Goal: Check status: Check status

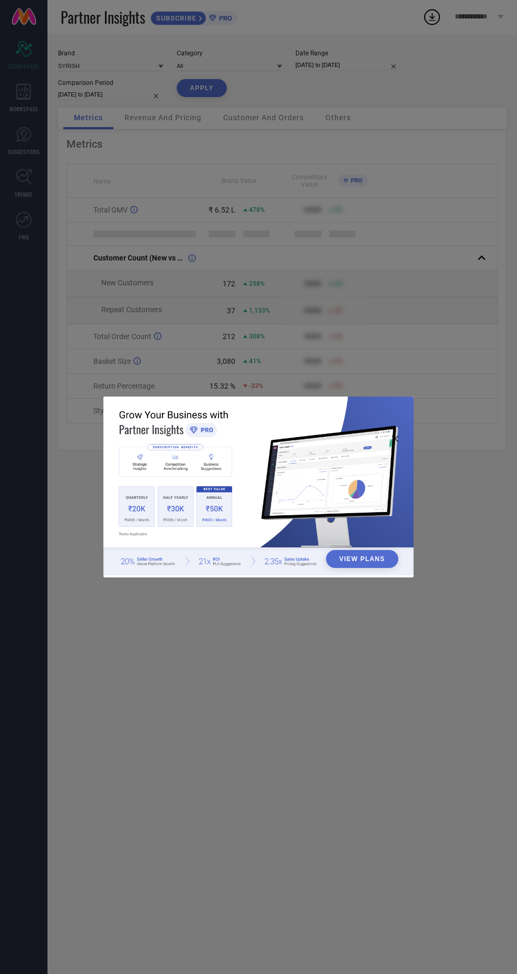
click at [386, 217] on div "View Plans" at bounding box center [258, 487] width 517 height 974
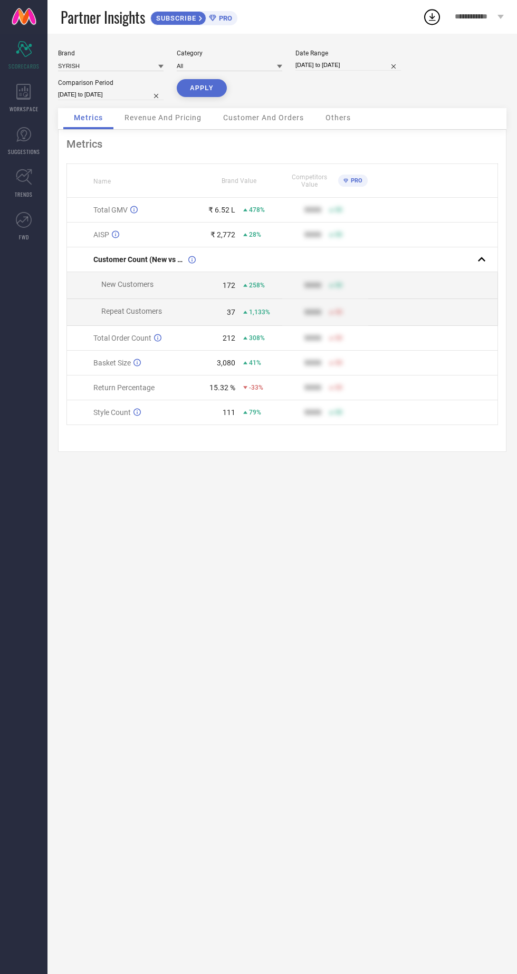
select select "7"
select select "2025"
select select "8"
select select "2025"
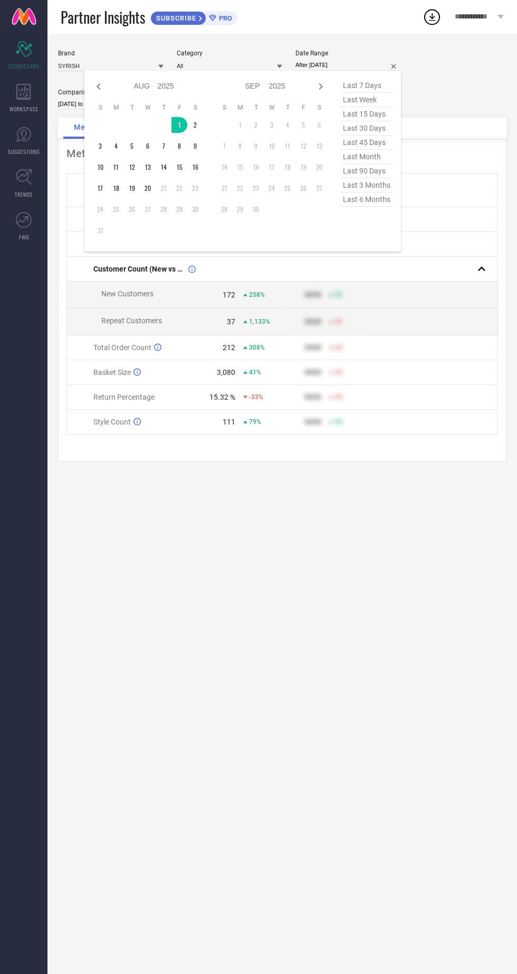
type input "[DATE] to [DATE]"
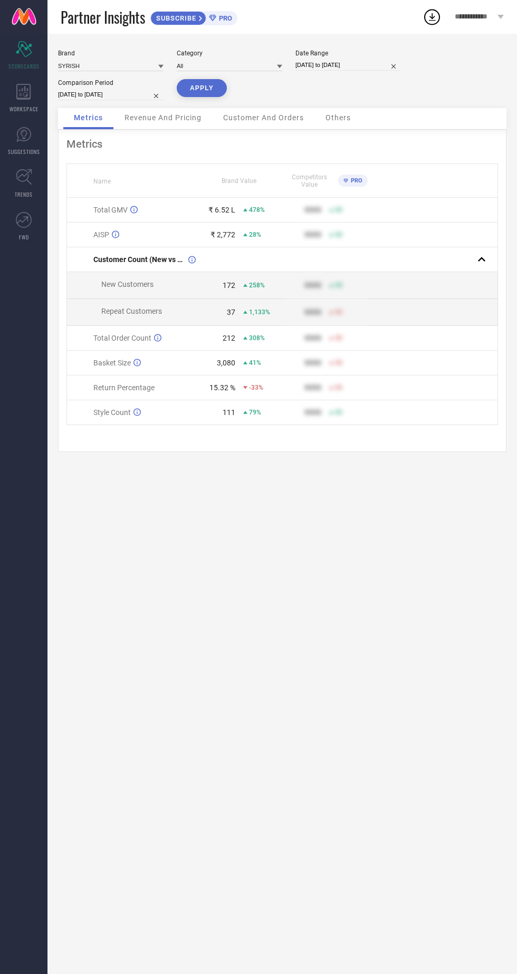
click at [193, 86] on button "APPLY" at bounding box center [202, 88] width 50 height 18
select select "7"
select select "2025"
select select "8"
select select "2025"
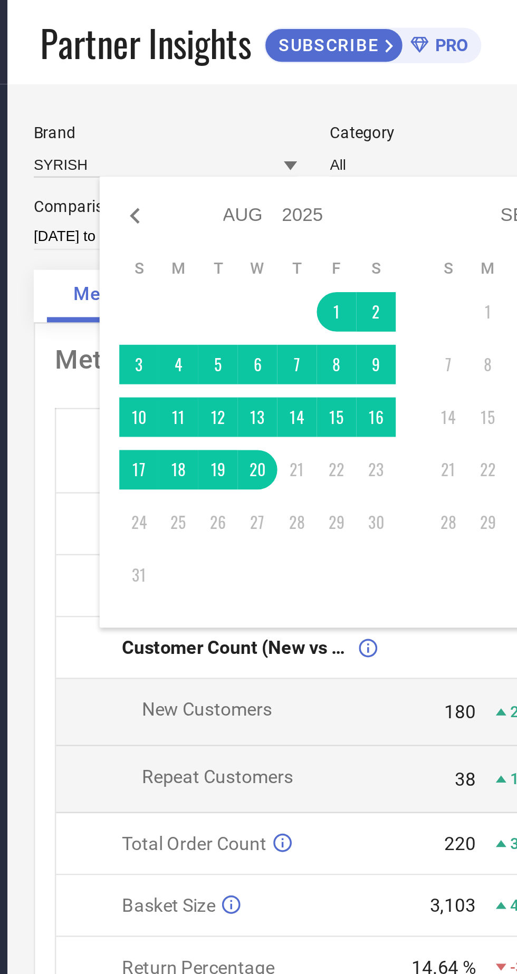
click at [99, 87] on icon at bounding box center [99, 86] width 4 height 6
select select "6"
select select "2025"
select select "7"
select select "2025"
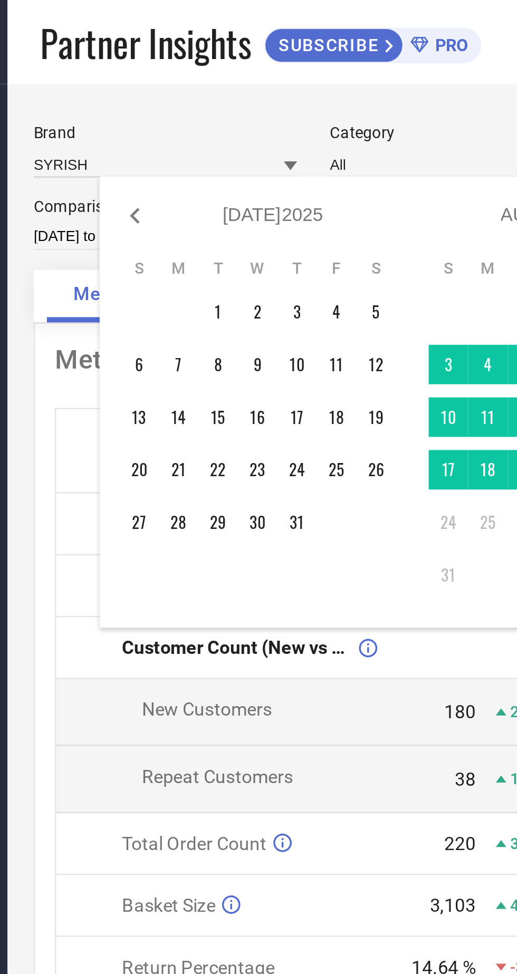
click at [93, 85] on icon at bounding box center [98, 86] width 13 height 13
select select "5"
select select "2025"
select select "6"
select select "2025"
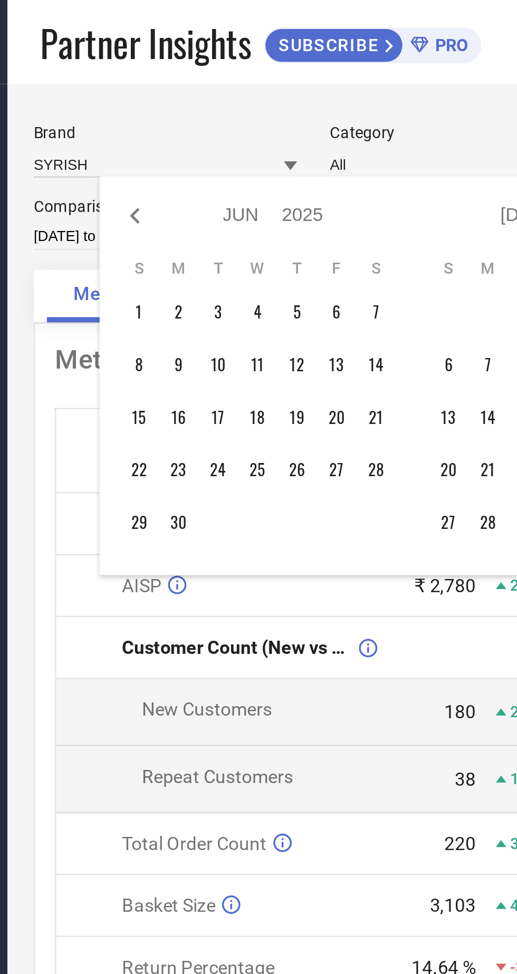
click at [97, 89] on icon at bounding box center [98, 86] width 13 height 13
select select "4"
select select "2025"
select select "5"
select select "2025"
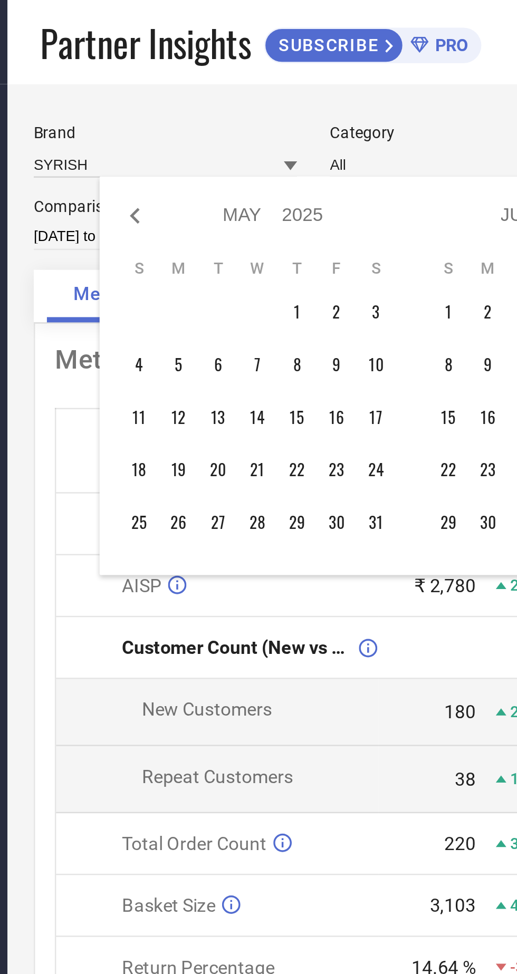
click at [99, 86] on icon at bounding box center [98, 86] width 13 height 13
select select "3"
select select "2025"
select select "4"
select select "2025"
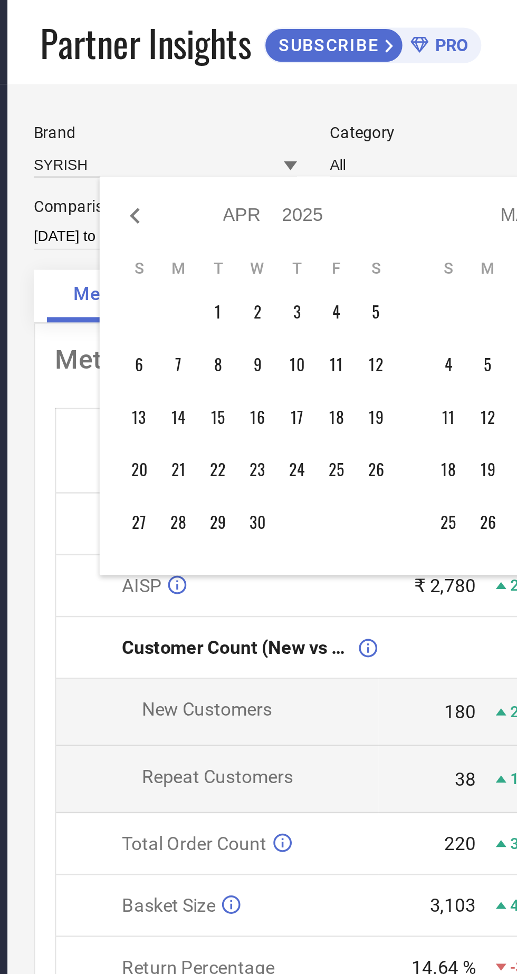
type input "After [DATE]"
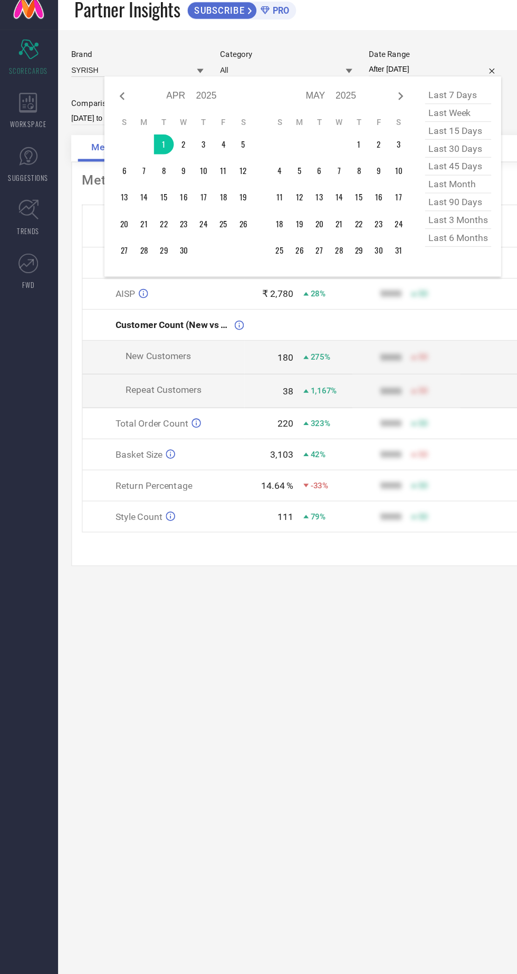
click at [322, 84] on icon at bounding box center [320, 86] width 13 height 13
select select "4"
select select "2025"
select select "5"
select select "2025"
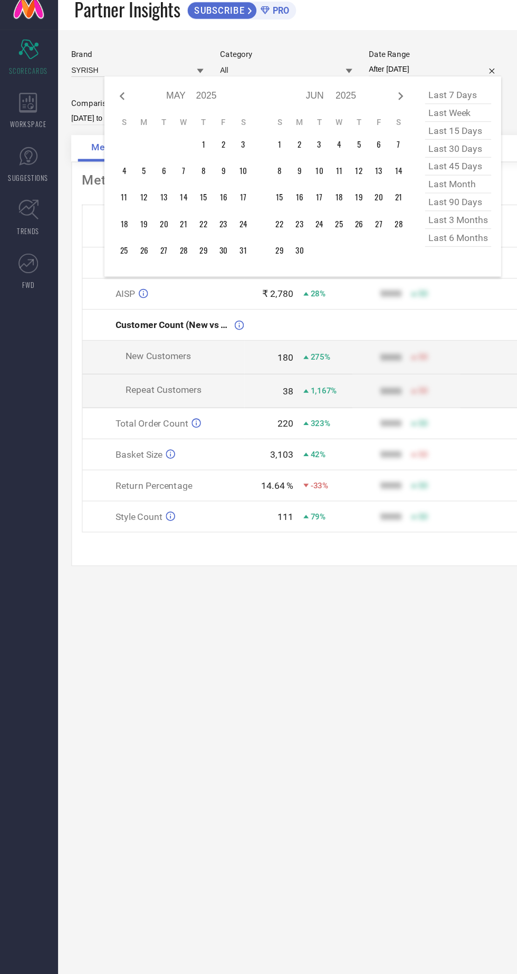
click at [324, 84] on icon at bounding box center [320, 86] width 13 height 13
select select "5"
select select "2025"
select select "6"
select select "2025"
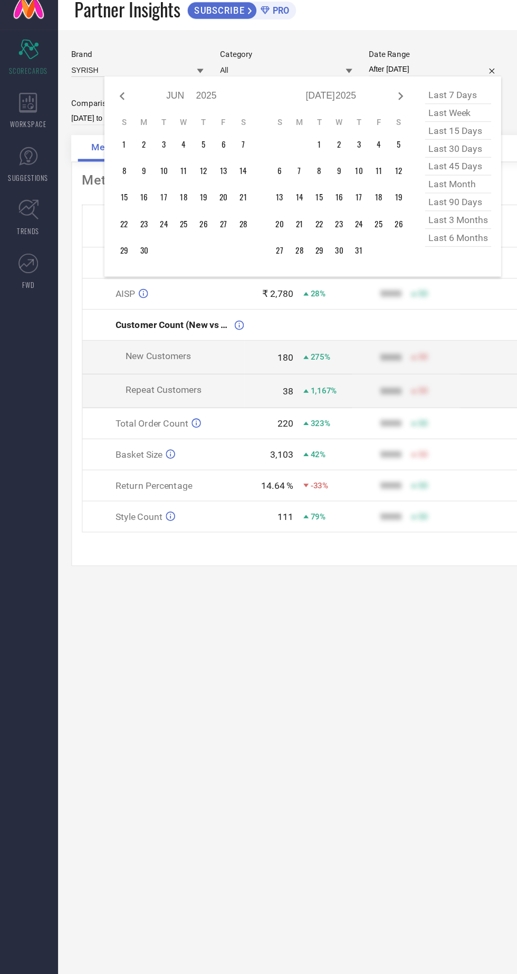
click at [323, 85] on icon at bounding box center [320, 86] width 13 height 13
select select "6"
select select "2025"
select select "7"
select select "2025"
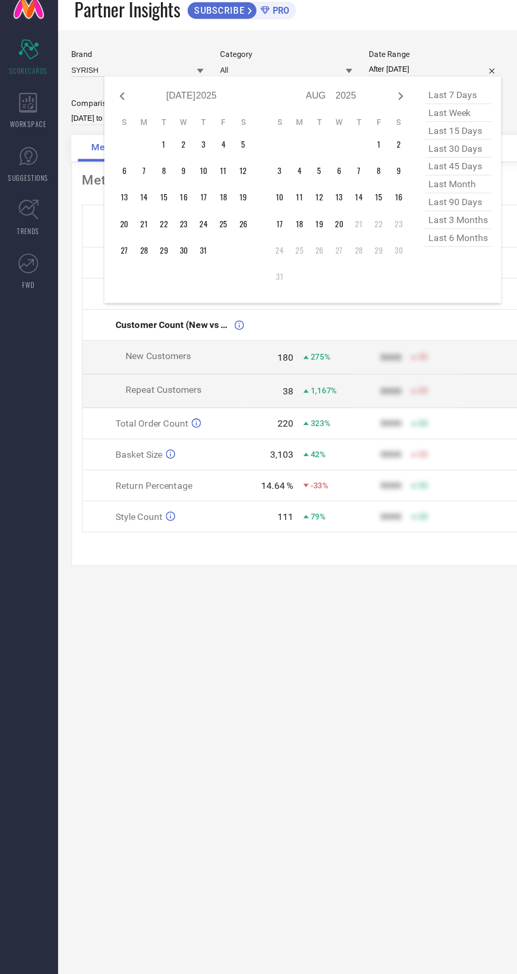
type input "[DATE] to [DATE]"
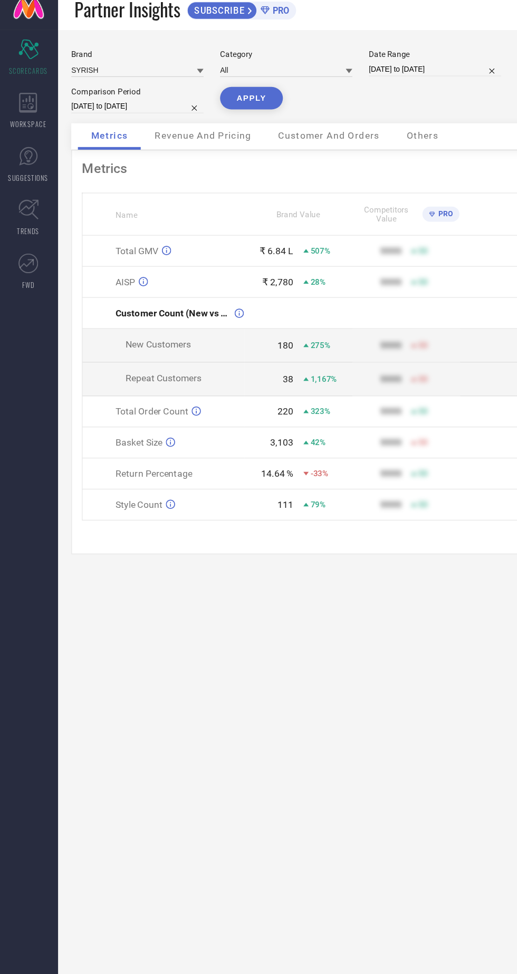
select select "3"
select select "2025"
select select "4"
select select "2025"
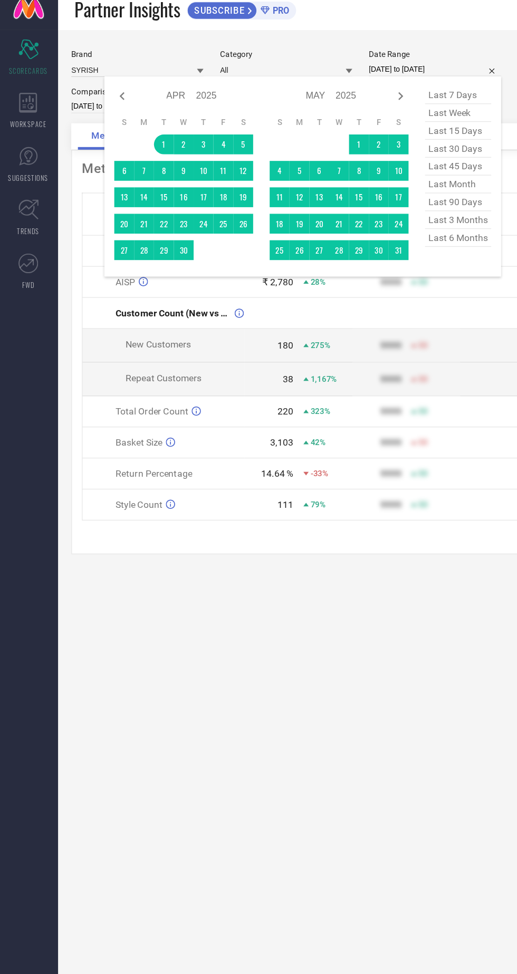
click at [99, 86] on icon at bounding box center [98, 86] width 13 height 13
select select "2"
select select "2025"
select select "3"
select select "2025"
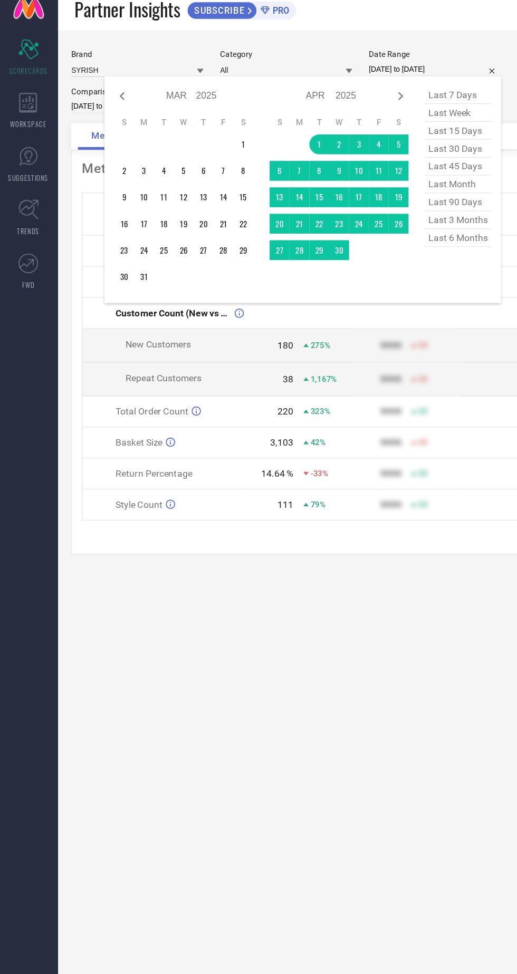
click at [100, 90] on icon at bounding box center [98, 86] width 13 height 13
select select "1"
select select "2025"
select select "2"
select select "2025"
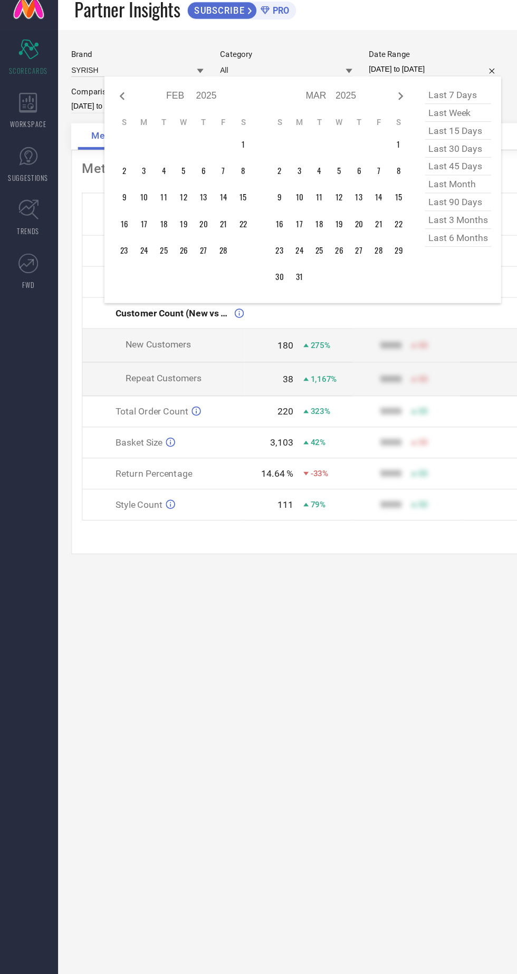
click at [321, 86] on icon at bounding box center [320, 86] width 13 height 13
select select "2"
select select "2025"
select select "3"
select select "2025"
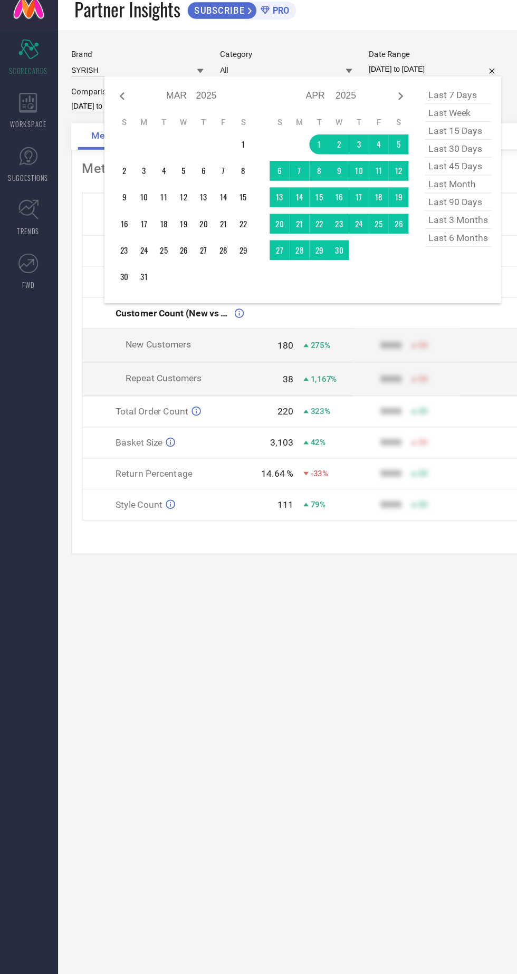
type input "After [DATE]"
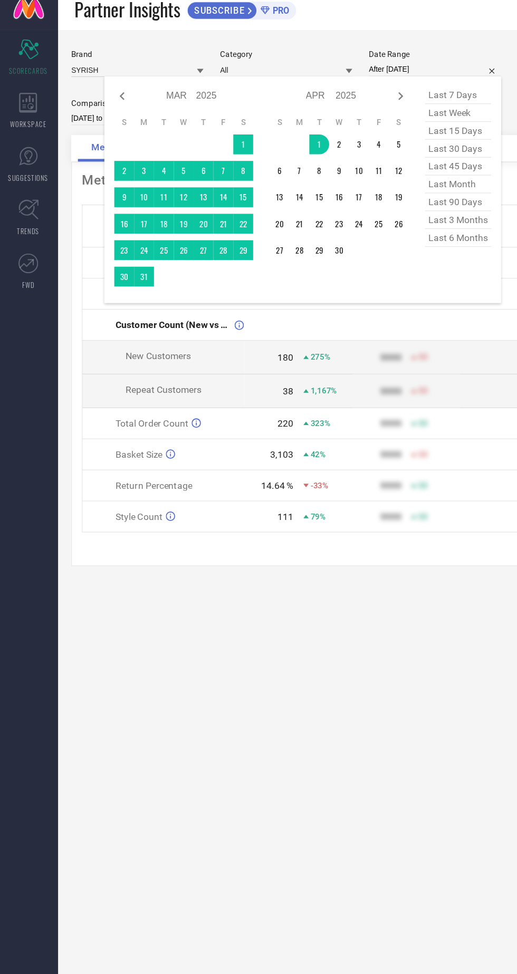
click at [321, 86] on icon at bounding box center [320, 86] width 13 height 13
select select "3"
select select "2025"
select select "4"
select select "2025"
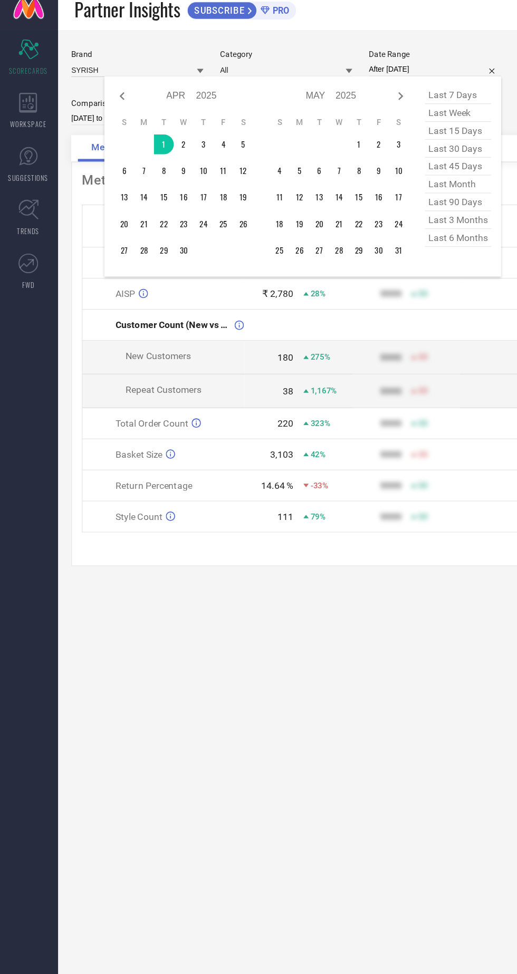
click at [319, 83] on icon at bounding box center [320, 86] width 13 height 13
select select "4"
select select "2025"
select select "5"
select select "2025"
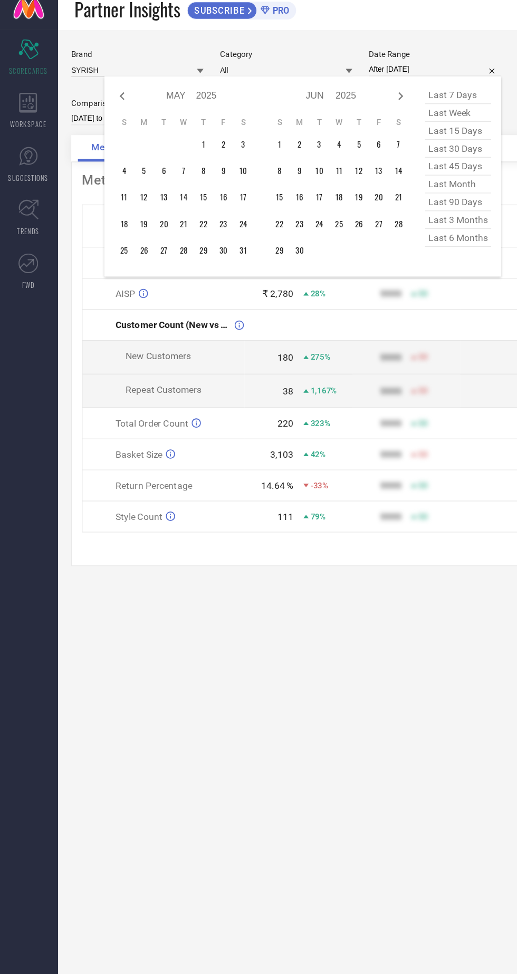
click at [319, 87] on icon at bounding box center [320, 86] width 13 height 13
select select "5"
select select "2025"
select select "6"
select select "2025"
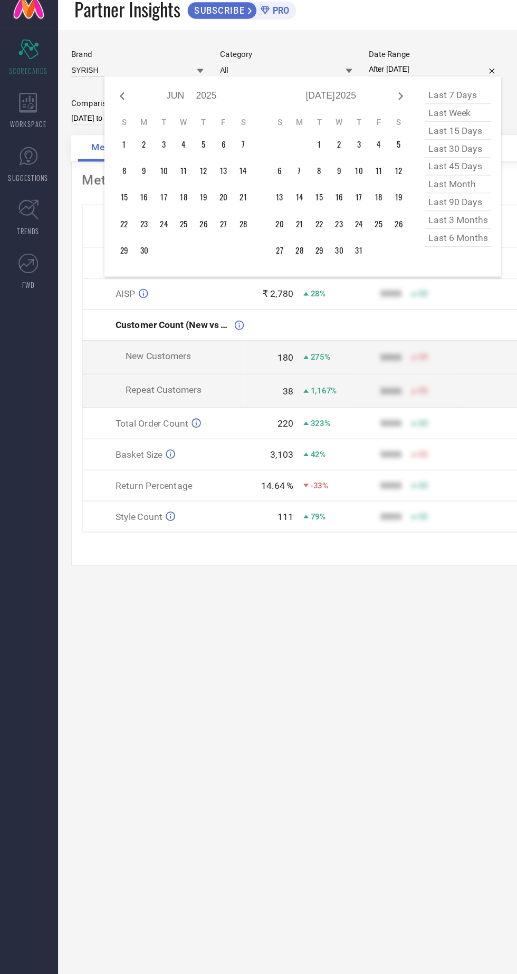
click at [316, 89] on icon at bounding box center [320, 86] width 13 height 13
select select "6"
select select "2025"
select select "7"
select select "2025"
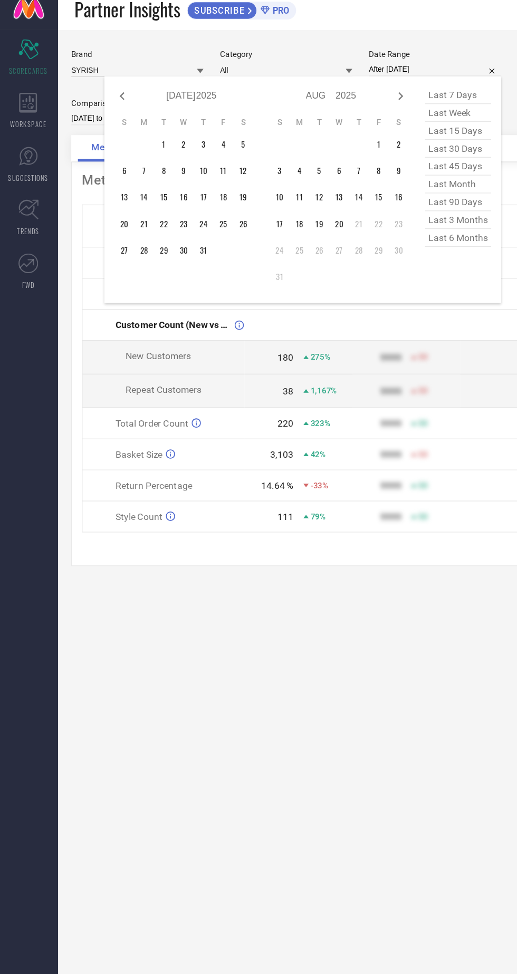
type input "[DATE] to [DATE]"
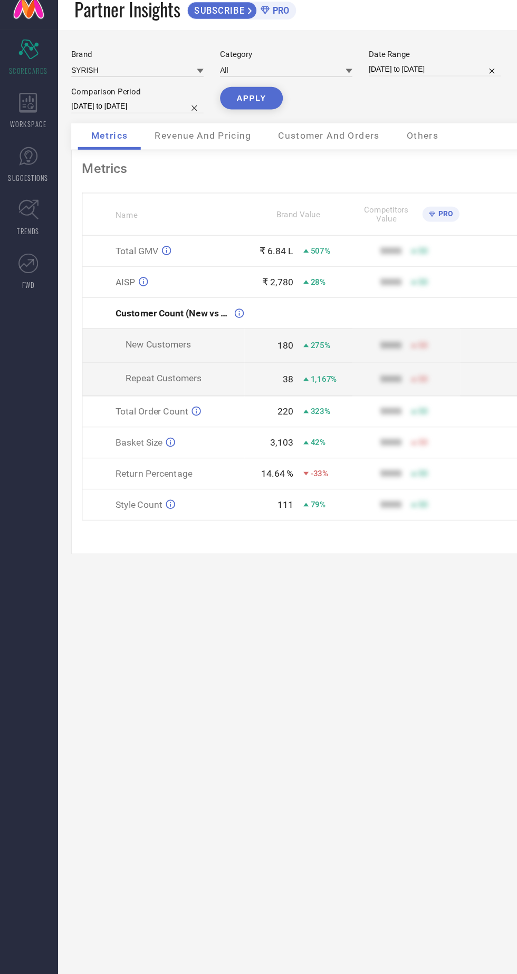
click at [196, 86] on button "APPLY" at bounding box center [202, 88] width 50 height 18
click at [403, 785] on div "Brand SYRISH Category All Date Range [DATE] to [DATE] Comparison Period [DATE] …" at bounding box center [281, 504] width 469 height 940
click at [20, 558] on nav "Scorecard SCORECARDS WORKSPACE SUGGESTIONS TRENDS FWD" at bounding box center [23, 521] width 47 height 974
